Goal: Find specific page/section: Find specific page/section

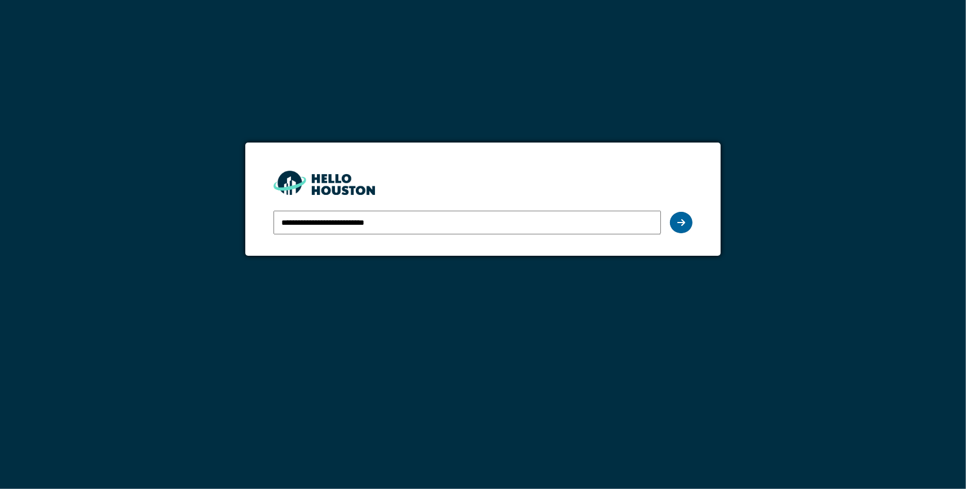
click at [678, 222] on icon at bounding box center [681, 222] width 8 height 9
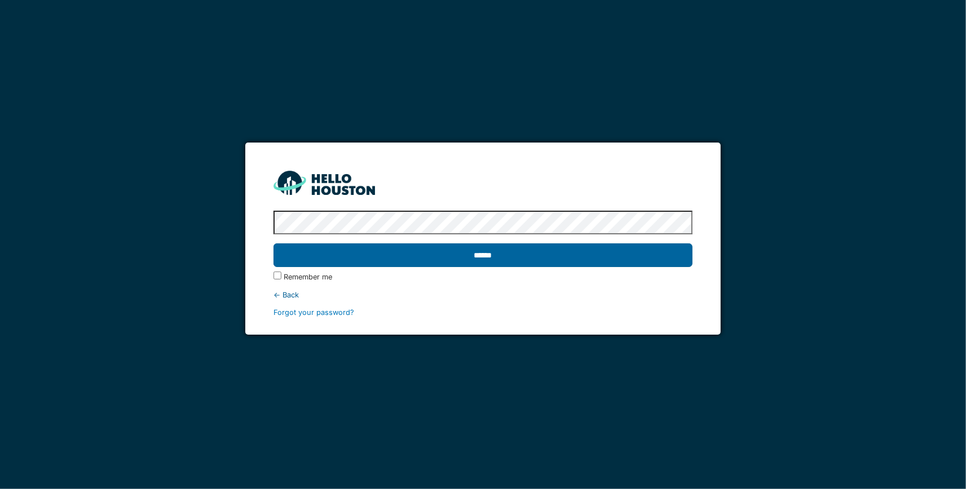
click at [670, 251] on input "******" at bounding box center [483, 256] width 420 height 24
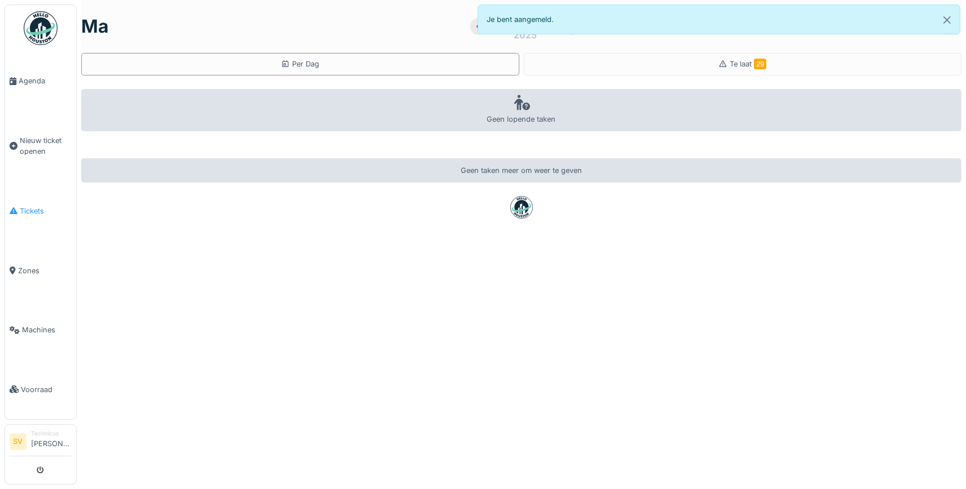
click at [34, 208] on span "Tickets" at bounding box center [46, 211] width 52 height 11
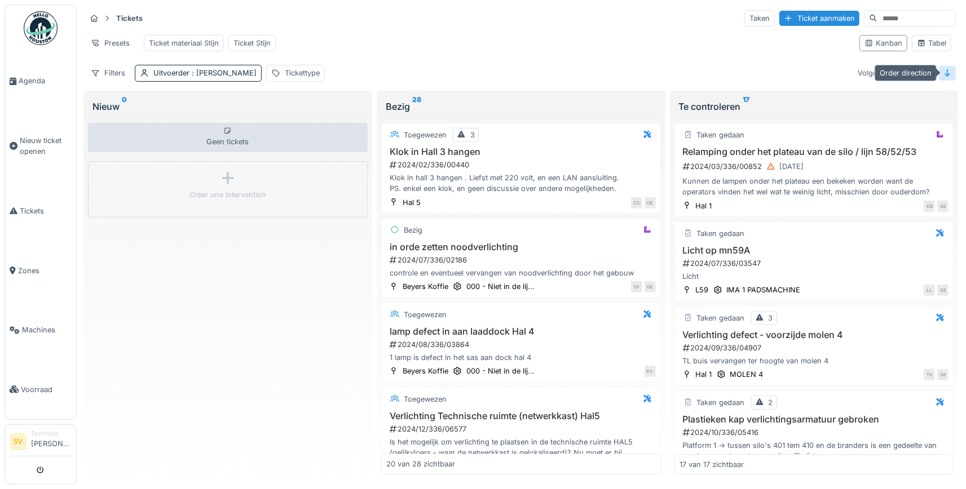
click at [942, 76] on div at bounding box center [947, 73] width 17 height 14
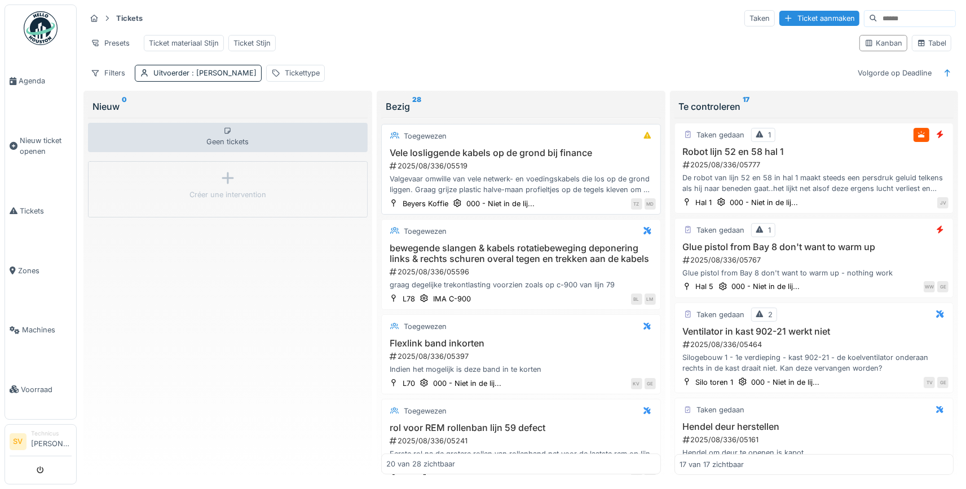
scroll to position [369, 0]
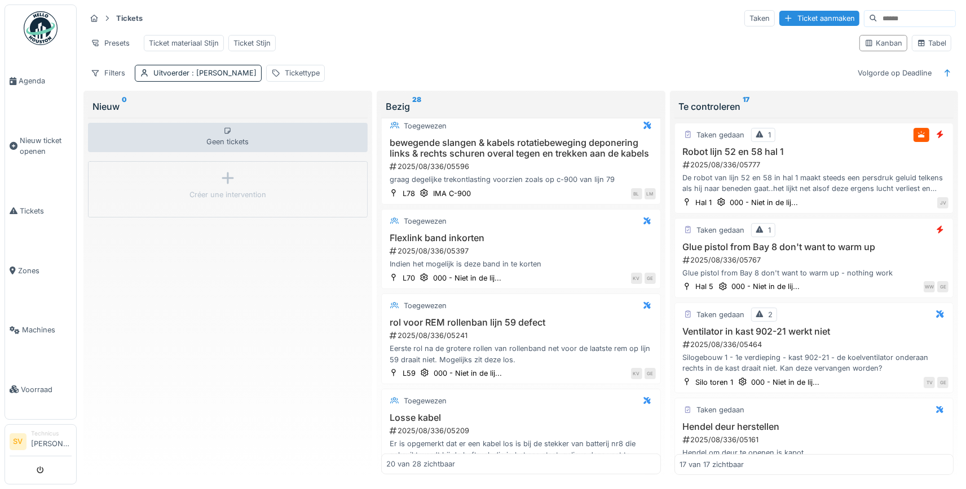
click at [560, 43] on div "Presets Ticket materiaal Stijn Ticket Stijn" at bounding box center [468, 42] width 765 height 25
